Goal: Task Accomplishment & Management: Use online tool/utility

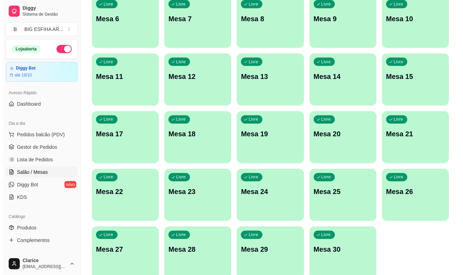
scroll to position [168, 0]
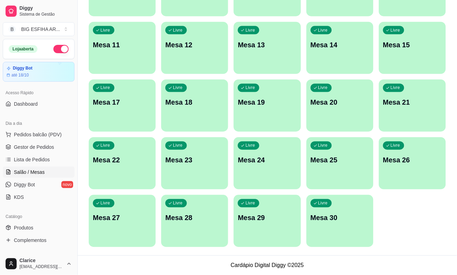
click at [333, 230] on div "Livre Mesa 30" at bounding box center [340, 217] width 67 height 44
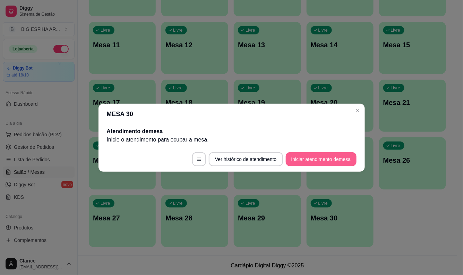
click at [316, 163] on button "Iniciar atendimento de mesa" at bounding box center [321, 159] width 71 height 14
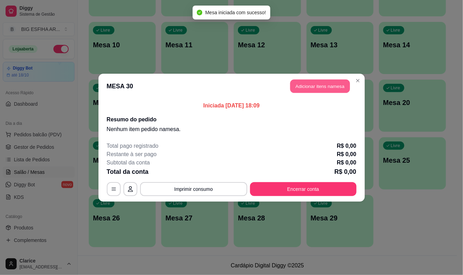
click at [322, 88] on button "Adicionar itens na mesa" at bounding box center [321, 86] width 60 height 14
click at [105, 51] on input "Pesquisa" at bounding box center [156, 49] width 274 height 7
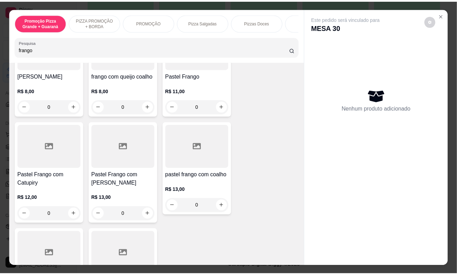
scroll to position [193, 0]
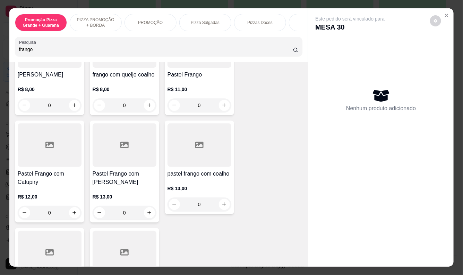
type input "frango"
click at [191, 178] on div "R$ 13,00 0" at bounding box center [200, 194] width 64 height 33
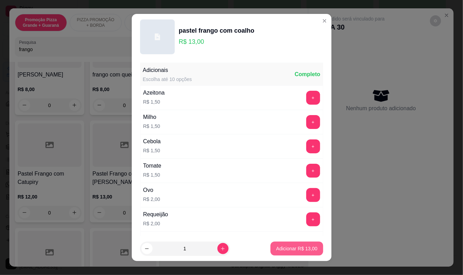
click at [286, 248] on p "Adicionar R$ 13,00" at bounding box center [296, 248] width 41 height 7
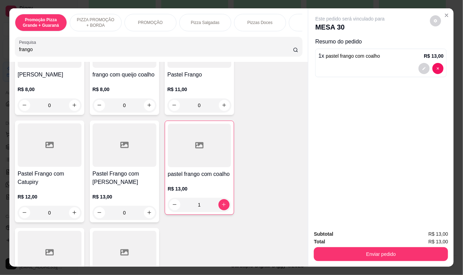
type input "1"
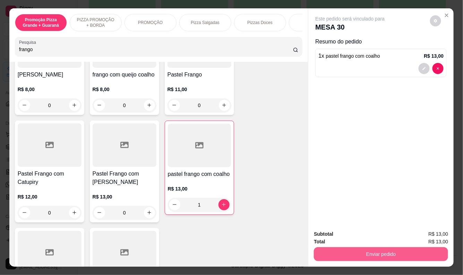
click at [363, 252] on button "Enviar pedido" at bounding box center [381, 254] width 134 height 14
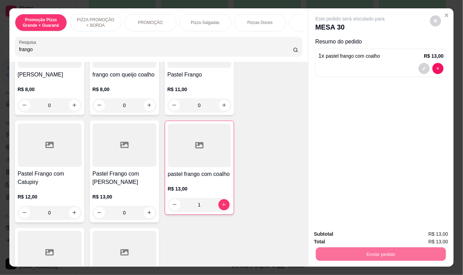
click at [386, 237] on button "Registrar cliente" at bounding box center [384, 234] width 44 height 13
click at [368, 249] on button "Enviar pedido" at bounding box center [381, 254] width 130 height 14
click at [434, 233] on button "Enviar pedido" at bounding box center [430, 234] width 39 height 13
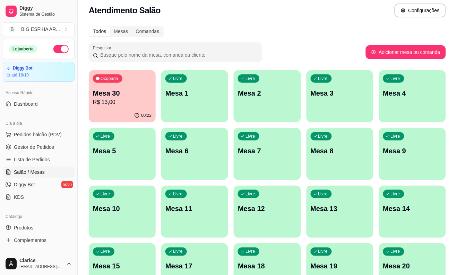
scroll to position [0, 0]
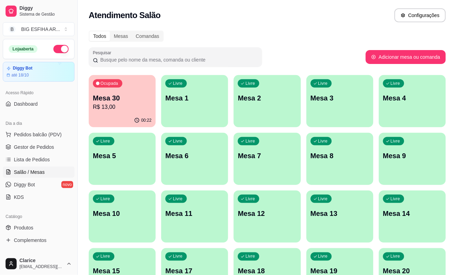
click at [122, 107] on p "R$ 13,00" at bounding box center [122, 107] width 59 height 8
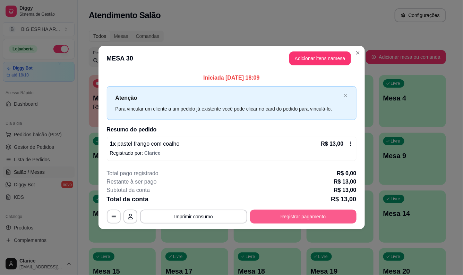
click at [315, 210] on button "Registrar pagamento" at bounding box center [303, 216] width 107 height 14
click at [299, 214] on button "Registrar pagamento" at bounding box center [303, 217] width 103 height 14
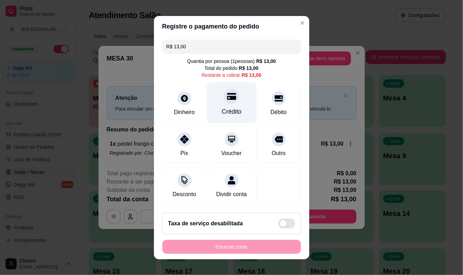
click at [224, 105] on div "Crédito" at bounding box center [231, 102] width 49 height 41
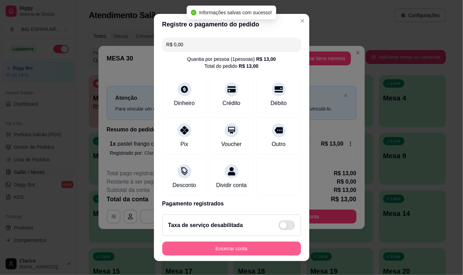
type input "R$ 0,00"
click at [251, 247] on button "Encerrar conta" at bounding box center [231, 248] width 139 height 14
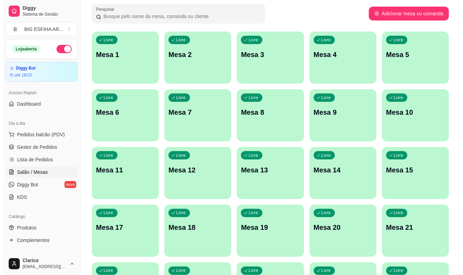
scroll to position [168, 0]
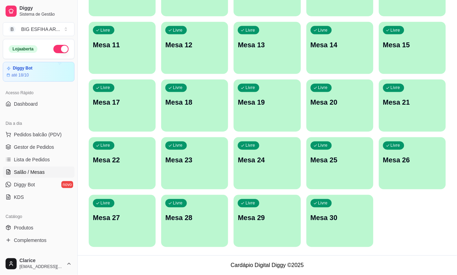
click at [322, 235] on div "Livre Mesa 30" at bounding box center [340, 217] width 67 height 44
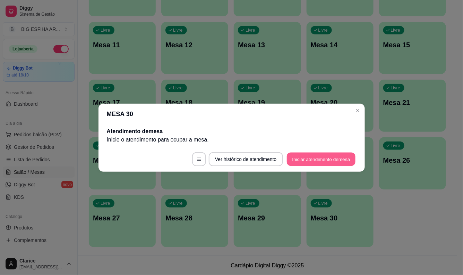
click at [314, 163] on button "Iniciar atendimento de mesa" at bounding box center [321, 159] width 69 height 14
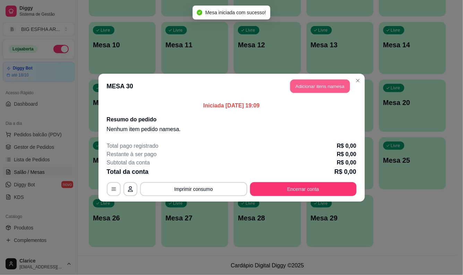
click at [300, 87] on button "Adicionar itens na mesa" at bounding box center [321, 86] width 60 height 14
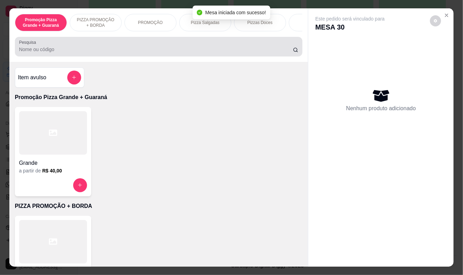
click at [94, 49] on input "Pesquisa" at bounding box center [156, 49] width 274 height 7
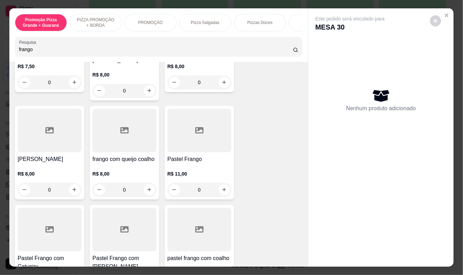
scroll to position [116, 0]
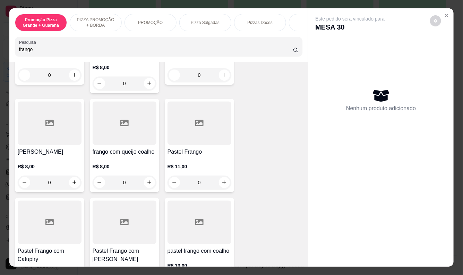
type input "frango"
click at [185, 156] on div "R$ 11,00 0" at bounding box center [200, 172] width 64 height 33
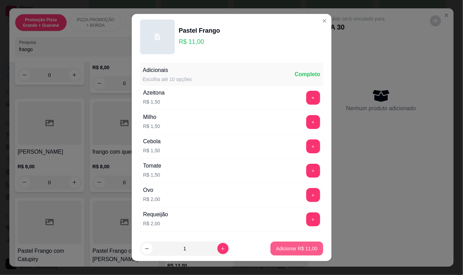
click at [277, 245] on p "Adicionar R$ 11,00" at bounding box center [296, 248] width 41 height 7
type input "1"
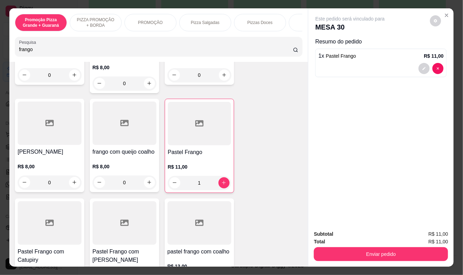
click at [191, 169] on div "R$ 11,00 1" at bounding box center [199, 176] width 63 height 26
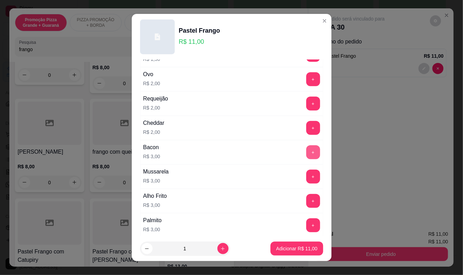
click at [306, 153] on button "+" at bounding box center [313, 152] width 14 height 14
click at [292, 249] on p "Adicionar R$ 14,00" at bounding box center [297, 248] width 40 height 7
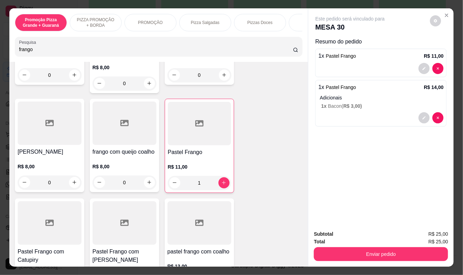
click at [197, 163] on p "R$ 11,00" at bounding box center [199, 166] width 63 height 7
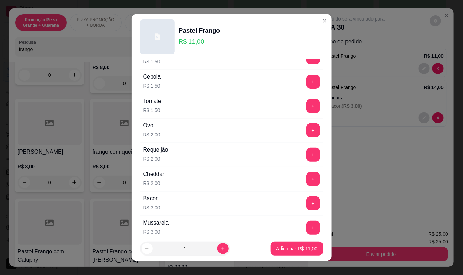
scroll to position [77, 0]
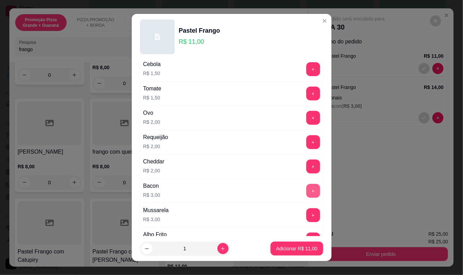
click at [306, 191] on button "+" at bounding box center [313, 191] width 14 height 14
click at [300, 248] on p "Adicionar R$ 14,00" at bounding box center [297, 248] width 40 height 7
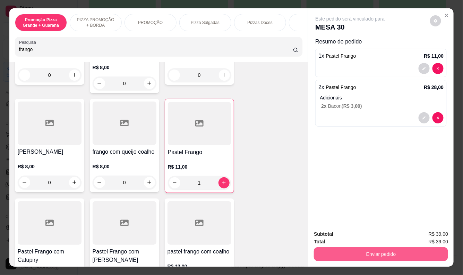
click at [353, 252] on button "Enviar pedido" at bounding box center [381, 254] width 134 height 14
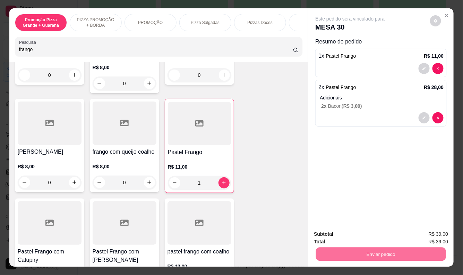
click at [376, 230] on button "Registrar cliente" at bounding box center [384, 234] width 46 height 13
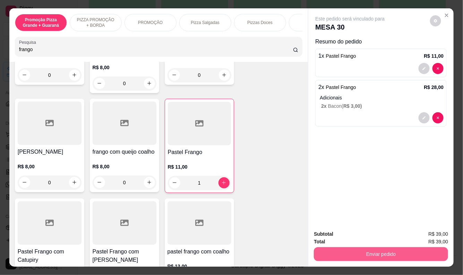
click at [417, 253] on button "Enviar pedido" at bounding box center [381, 254] width 134 height 14
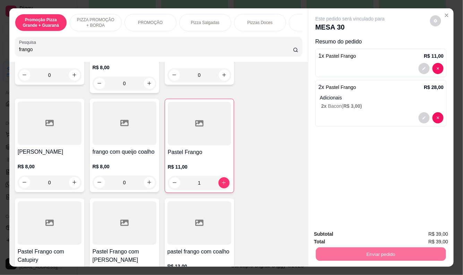
click at [422, 232] on button "Enviar pedido" at bounding box center [430, 233] width 39 height 13
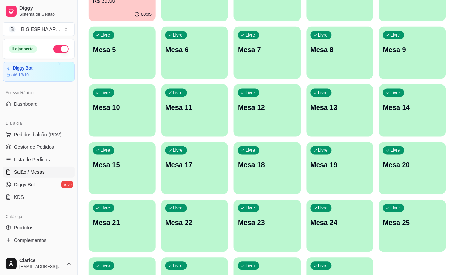
scroll to position [0, 0]
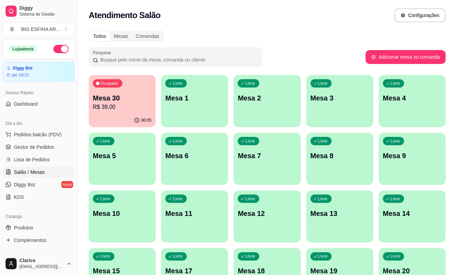
click at [139, 107] on p "R$ 39,00" at bounding box center [122, 107] width 59 height 8
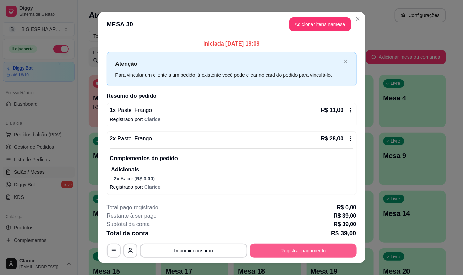
click at [308, 252] on button "Registrar pagamento" at bounding box center [303, 250] width 107 height 14
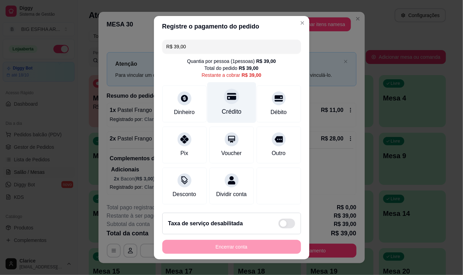
click at [227, 104] on div "Crédito" at bounding box center [231, 102] width 49 height 41
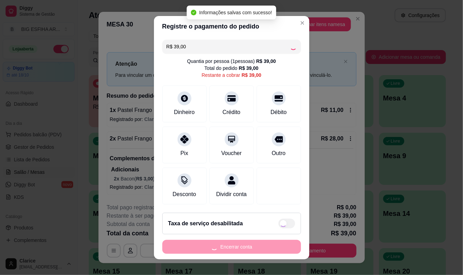
type input "R$ 0,00"
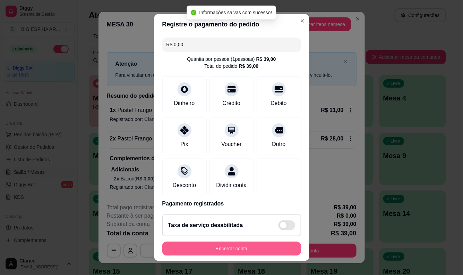
click at [225, 245] on button "Encerrar conta" at bounding box center [231, 248] width 139 height 14
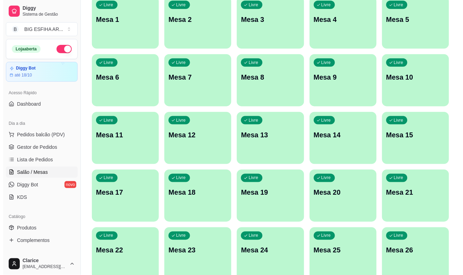
scroll to position [116, 0]
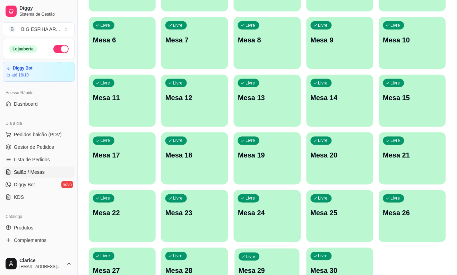
click at [276, 261] on div "Livre Mesa 29" at bounding box center [267, 269] width 65 height 42
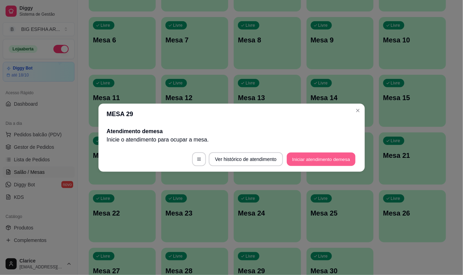
click at [326, 156] on button "Iniciar atendimento de mesa" at bounding box center [321, 159] width 69 height 14
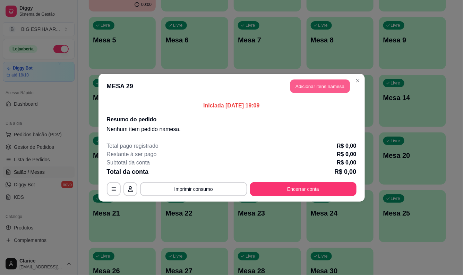
click at [308, 84] on button "Adicionar itens na mesa" at bounding box center [321, 86] width 60 height 14
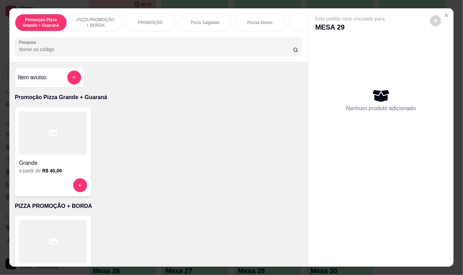
click at [101, 59] on div "Promoção Pizza Grande + Guaraná PIZZA PROMOÇÃO + BORDA PROMOÇÃO Pizza Salgadas …" at bounding box center [158, 34] width 299 height 53
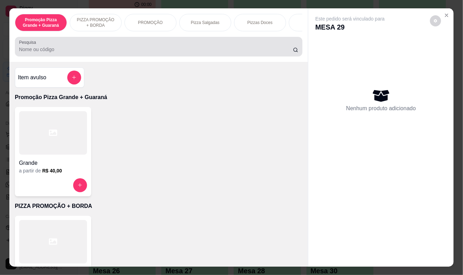
click at [101, 53] on input "Pesquisa" at bounding box center [156, 49] width 274 height 7
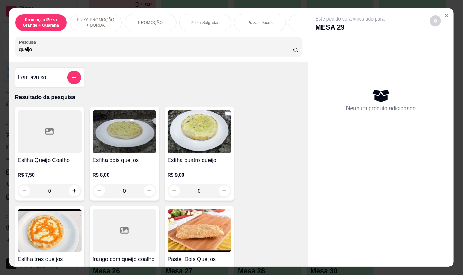
type input "queijo"
click at [28, 172] on div "R$ 7,50 0" at bounding box center [50, 180] width 64 height 33
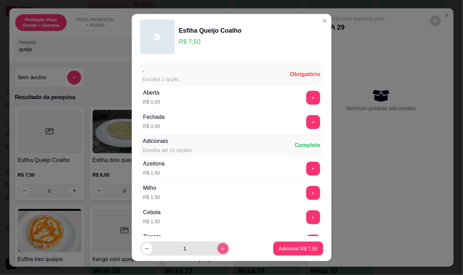
click at [220, 249] on icon "increase-product-quantity" at bounding box center [222, 248] width 5 height 5
type input "2"
click at [306, 120] on button "+" at bounding box center [313, 122] width 14 height 14
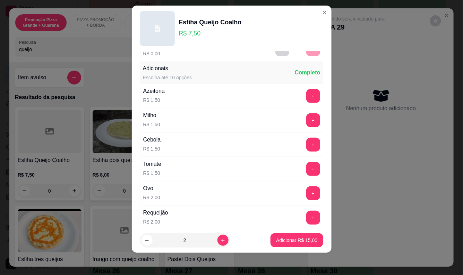
scroll to position [74, 0]
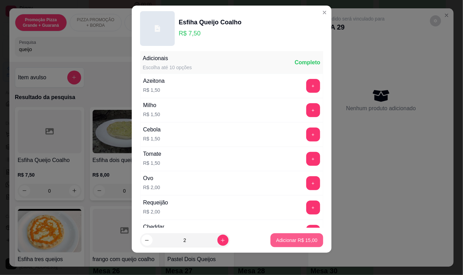
click at [290, 240] on p "Adicionar R$ 15,00" at bounding box center [296, 239] width 41 height 7
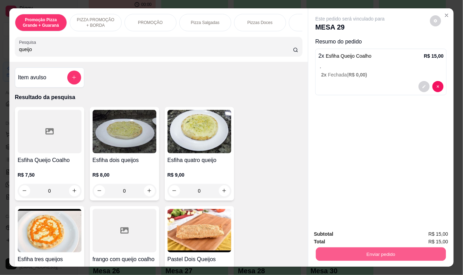
click at [372, 252] on button "Enviar pedido" at bounding box center [381, 254] width 130 height 14
click at [427, 228] on button "Enviar pedido" at bounding box center [430, 233] width 39 height 13
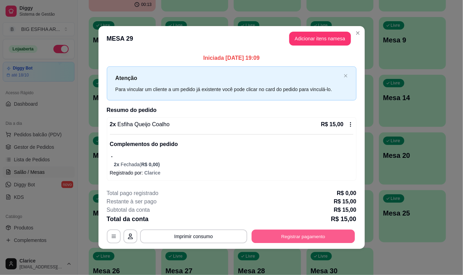
click at [303, 237] on button "Registrar pagamento" at bounding box center [303, 236] width 103 height 14
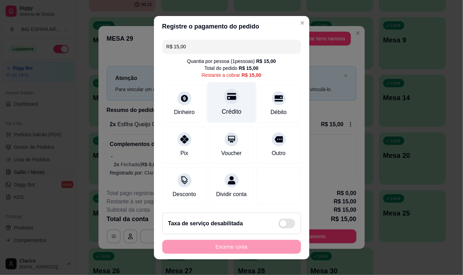
click at [215, 92] on div "Crédito" at bounding box center [231, 102] width 49 height 41
type input "R$ 0,00"
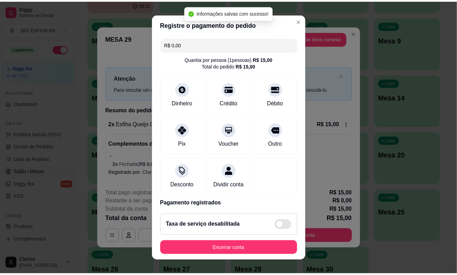
scroll to position [33, 0]
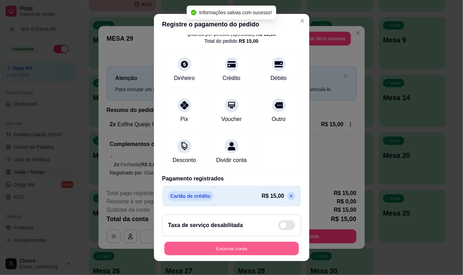
click at [235, 244] on button "Encerrar conta" at bounding box center [232, 249] width 135 height 14
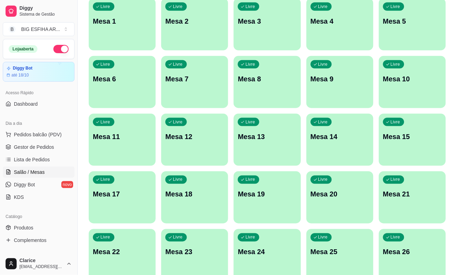
scroll to position [0, 0]
